Goal: Task Accomplishment & Management: Manage account settings

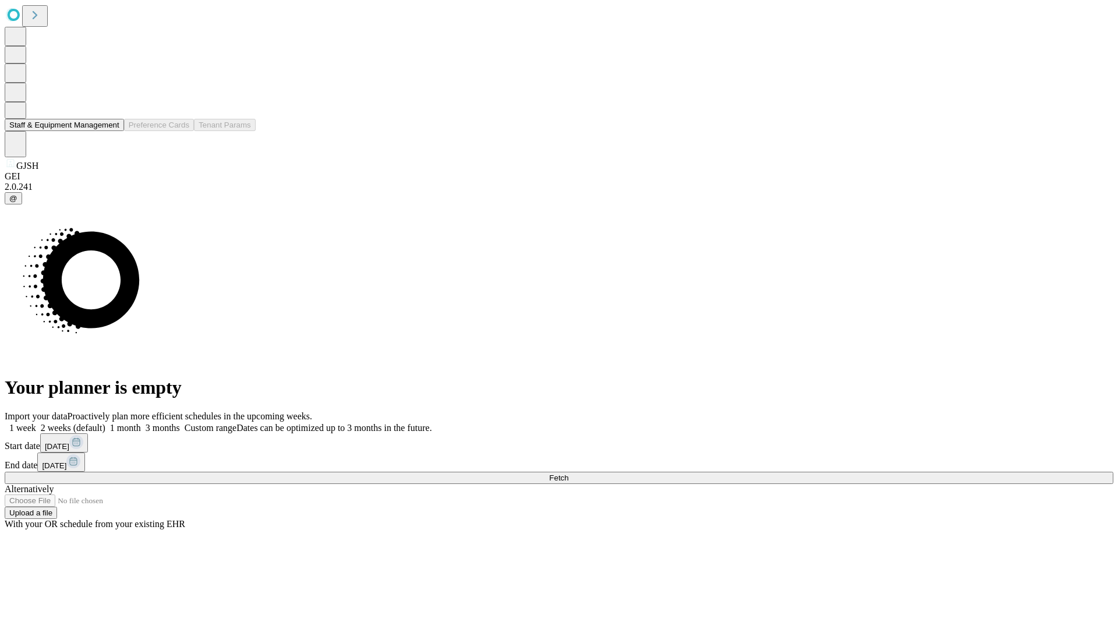
click at [111, 131] on button "Staff & Equipment Management" at bounding box center [64, 125] width 119 height 12
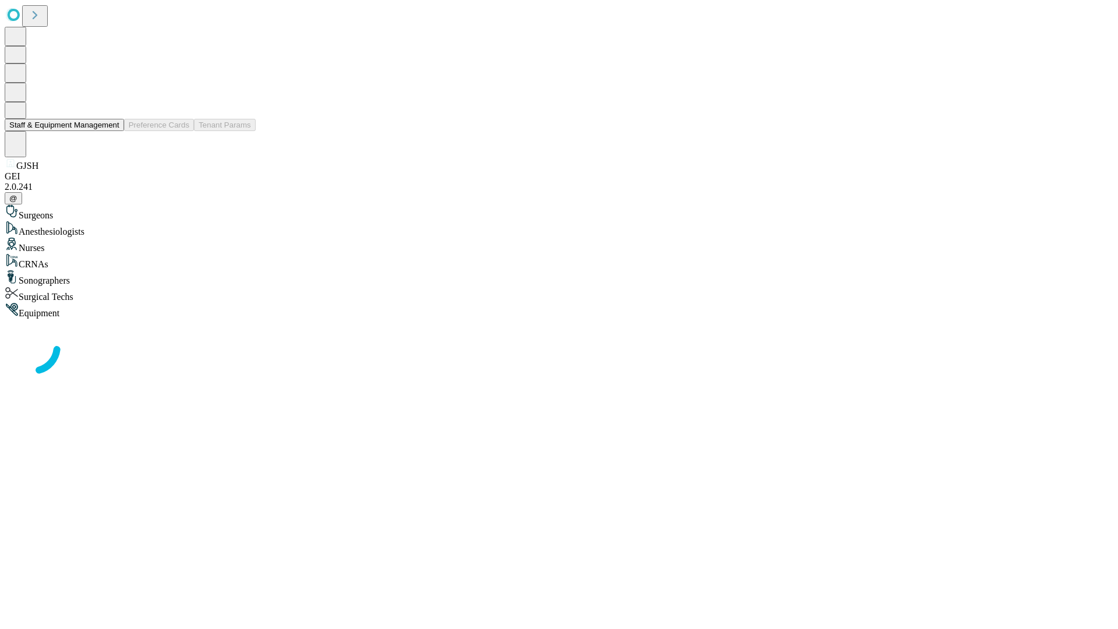
click at [111, 131] on button "Staff & Equipment Management" at bounding box center [64, 125] width 119 height 12
